Goal: Task Accomplishment & Management: Manage account settings

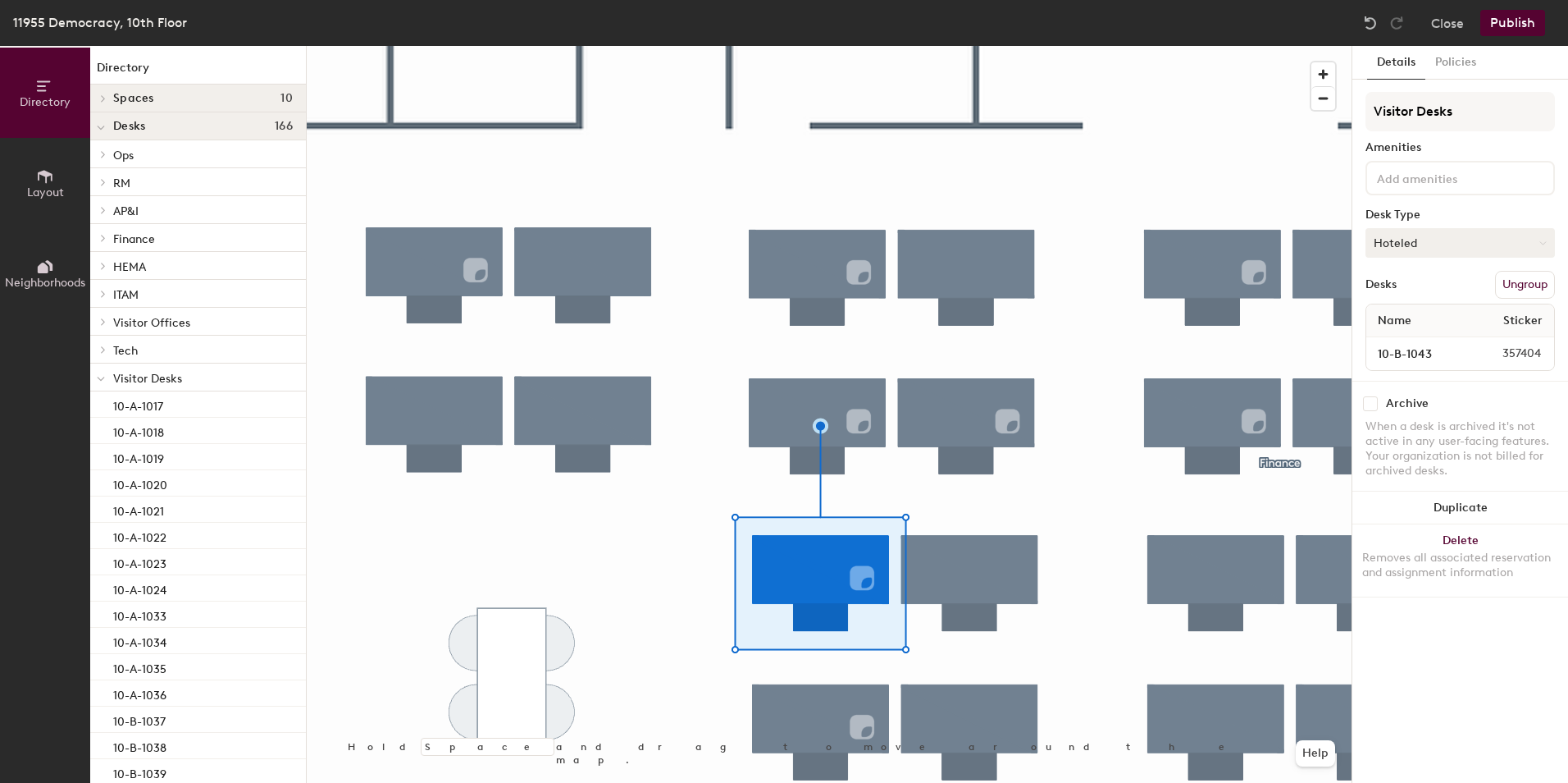
click at [1499, 247] on button "Hoteled" at bounding box center [1460, 243] width 190 height 30
click at [1438, 292] on div "Assigned" at bounding box center [1448, 293] width 164 height 25
click at [1450, 353] on input "10-B-1043" at bounding box center [1416, 353] width 93 height 23
click at [1518, 32] on button "Publish" at bounding box center [1513, 23] width 65 height 27
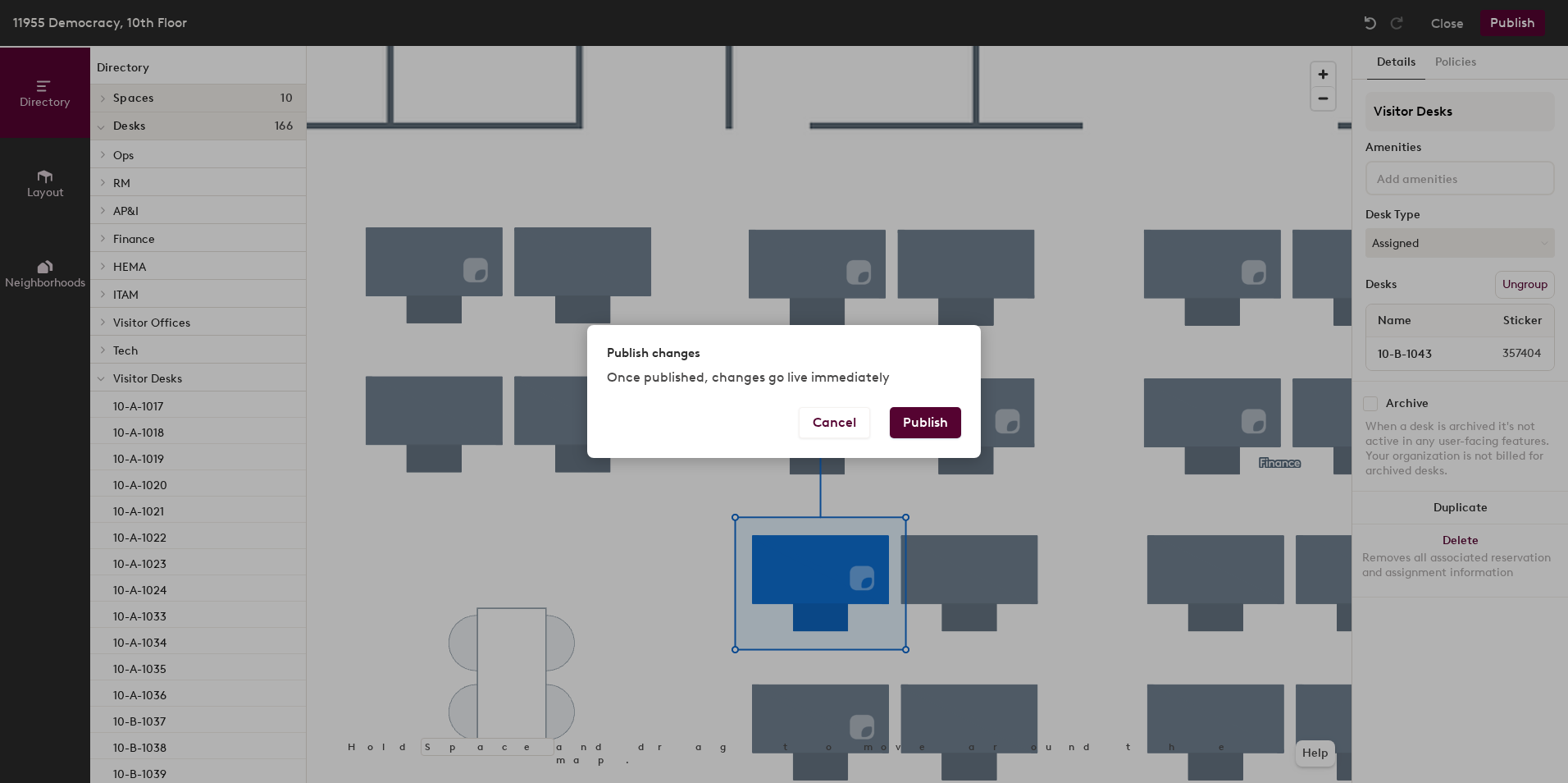
click at [926, 426] on button "Publish" at bounding box center [925, 423] width 72 height 31
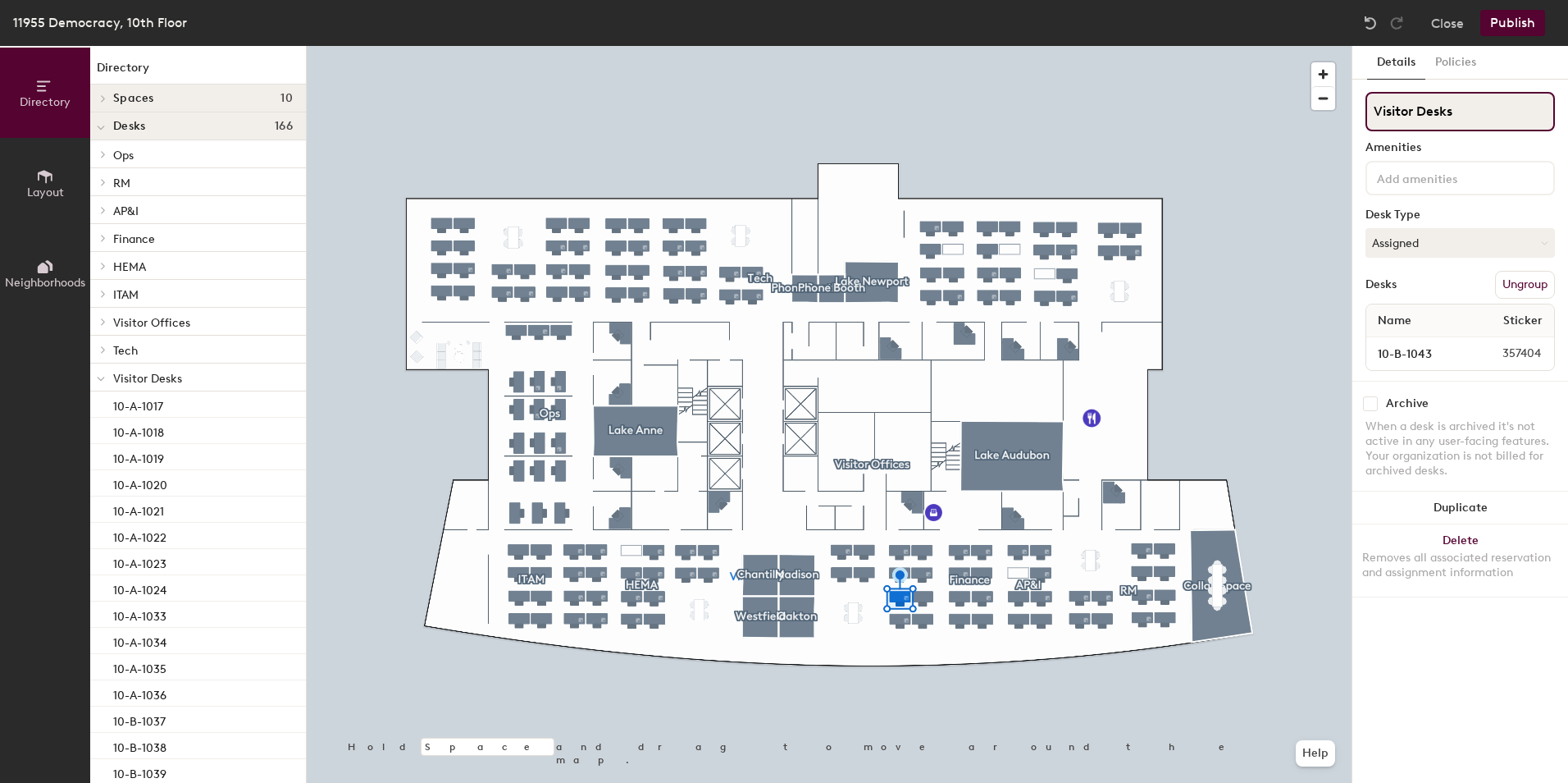
click at [1426, 116] on input "Visitor Desks" at bounding box center [1460, 111] width 190 height 39
click at [1464, 111] on input "Visitor Desks" at bounding box center [1460, 111] width 190 height 39
click at [1376, 110] on input "Visitor Desks" at bounding box center [1460, 111] width 190 height 39
drag, startPoint x: 1513, startPoint y: 111, endPoint x: 1568, endPoint y: 126, distance: 57.0
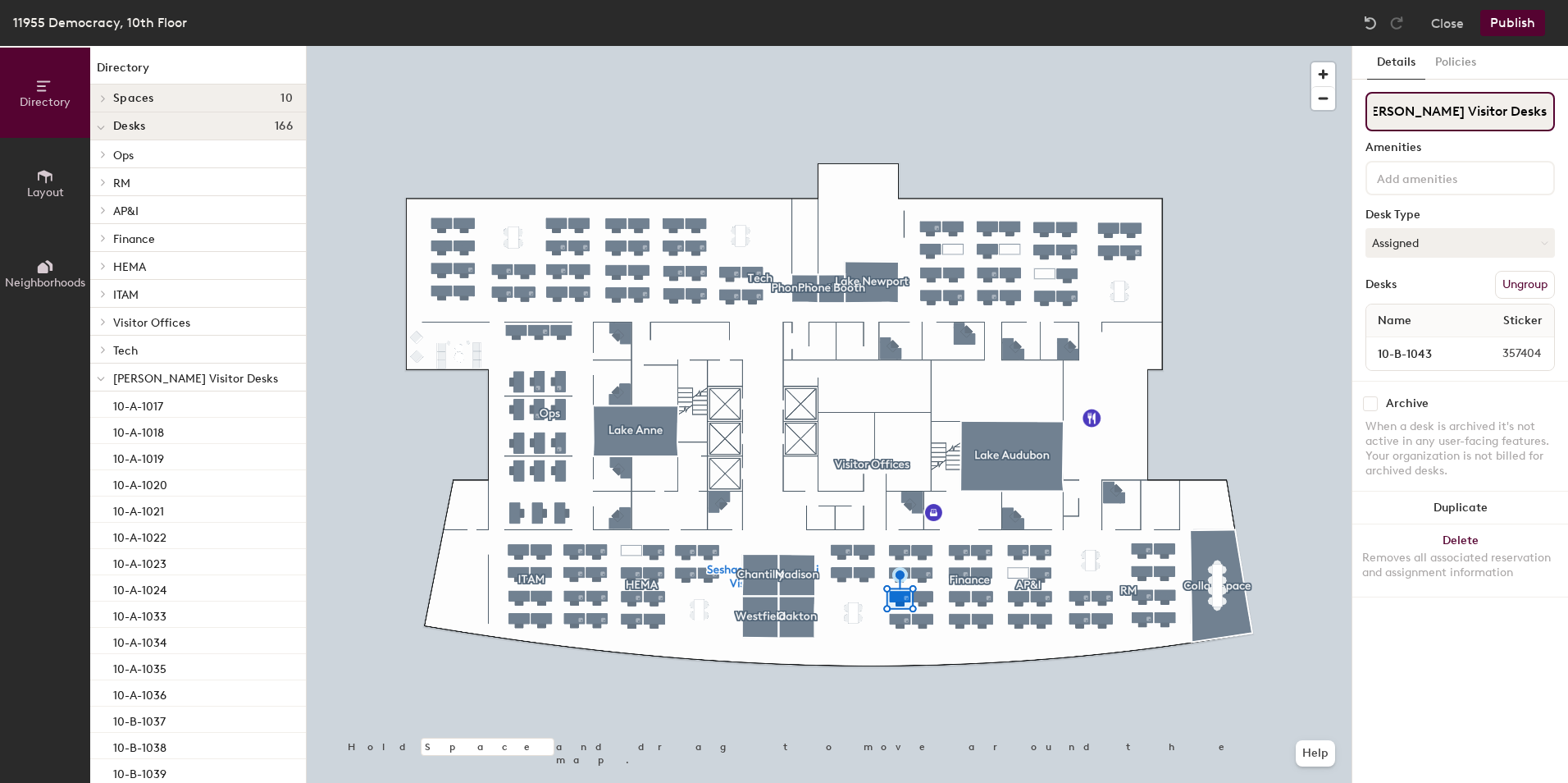
click at [1568, 128] on html "Skip navigation Schedule Office People Analytics Visits Deliveries Services Man…" at bounding box center [784, 392] width 1568 height 783
type input "[PERSON_NAME]"
click at [1534, 23] on button "Publish" at bounding box center [1513, 23] width 65 height 27
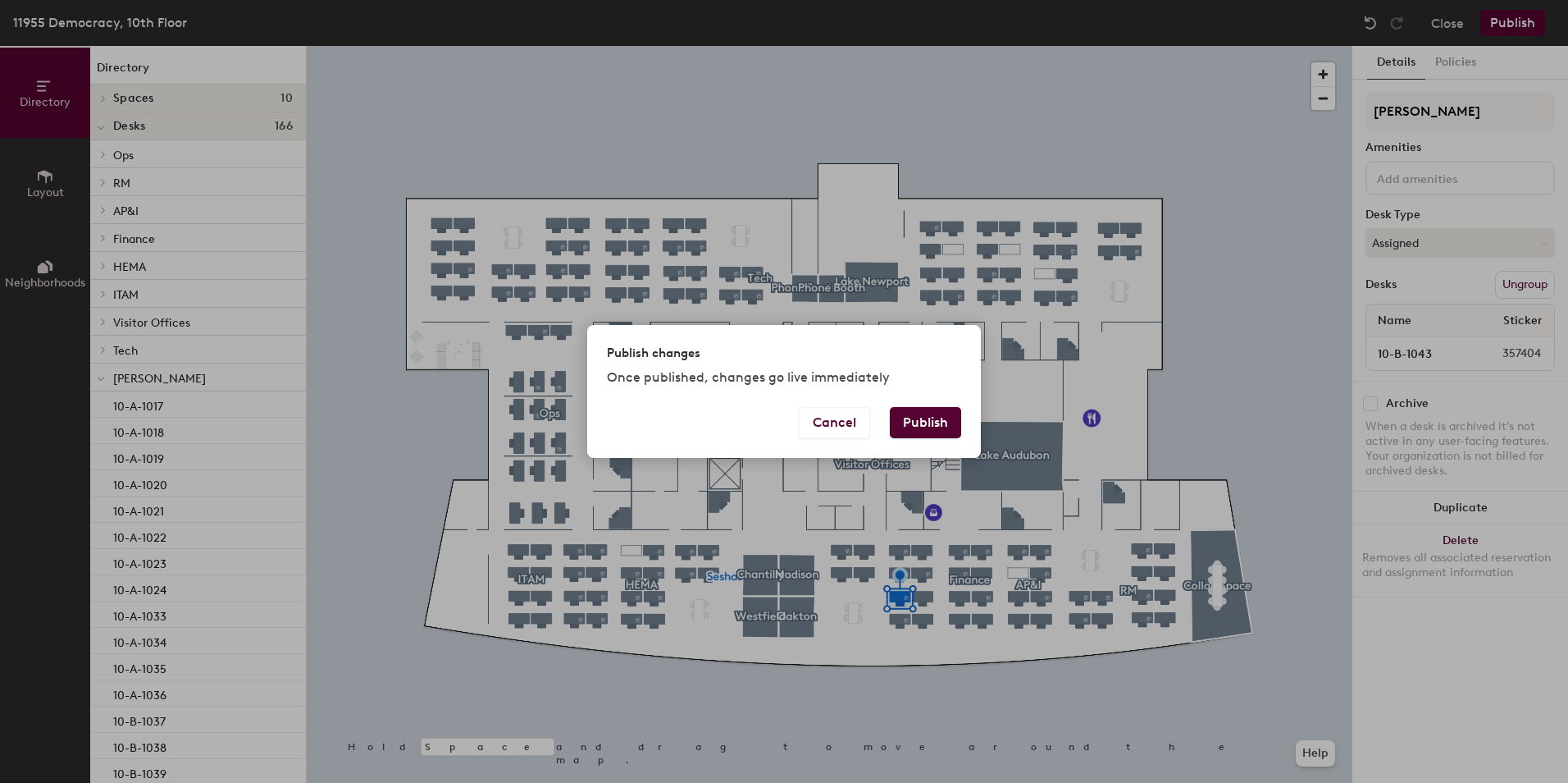
click at [905, 417] on button "Publish" at bounding box center [925, 423] width 72 height 31
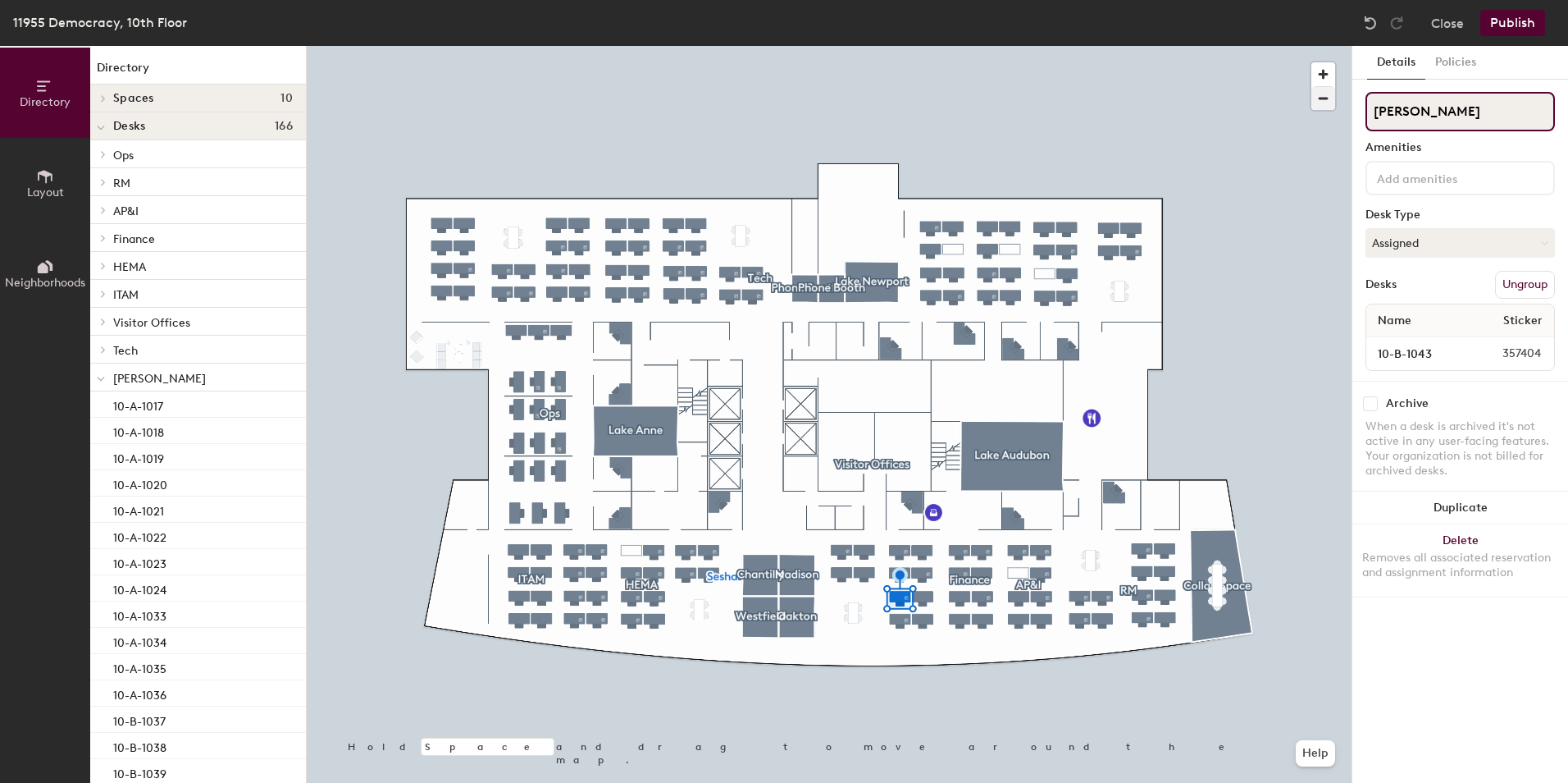
click at [1305, 107] on div "Directory Layout Neighborhoods Directory Spaces 10 Chantilly [GEOGRAPHIC_DATA] …" at bounding box center [784, 414] width 1568 height 737
type input "Visitor Desk"
click at [1518, 26] on button "Publish" at bounding box center [1513, 23] width 65 height 27
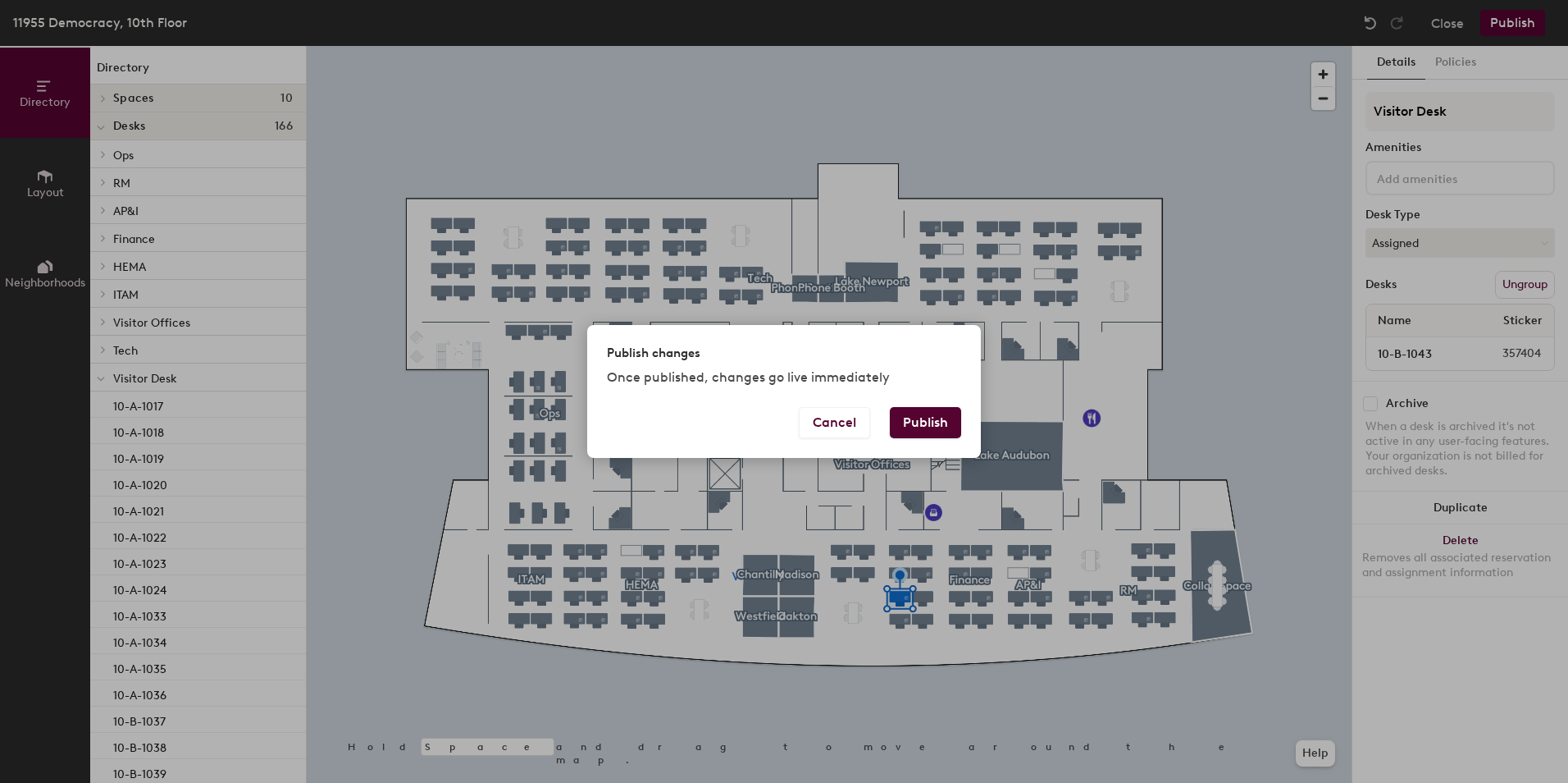
click at [934, 423] on button "Publish" at bounding box center [925, 423] width 72 height 31
